Goal: Information Seeking & Learning: Learn about a topic

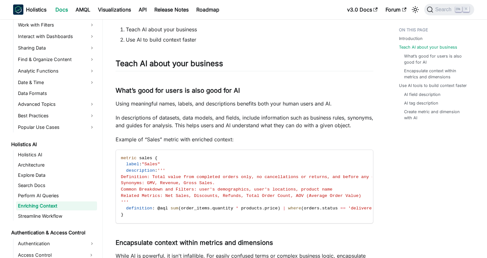
scroll to position [128, 0]
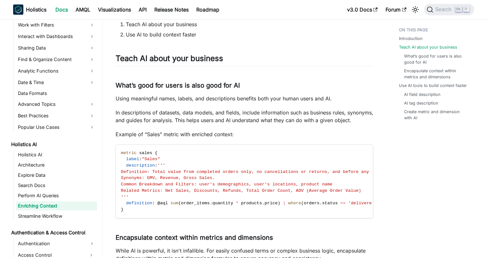
click at [426, 89] on li "Use AI tools to build context faster AI field description AI tag description Cr…" at bounding box center [434, 102] width 71 height 38
click at [426, 92] on link "AI field description" at bounding box center [423, 95] width 37 height 6
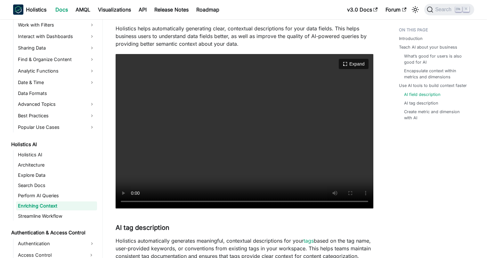
click at [261, 150] on video "Your browser does not support embedding video, but you can download it ." at bounding box center [245, 131] width 258 height 155
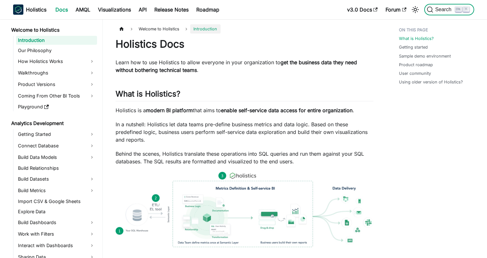
click at [447, 12] on span "Search" at bounding box center [444, 10] width 22 height 6
